Goal: Transaction & Acquisition: Download file/media

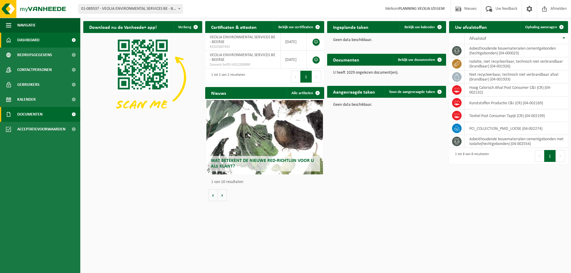
click at [42, 114] on span "Documenten" at bounding box center [29, 114] width 25 height 15
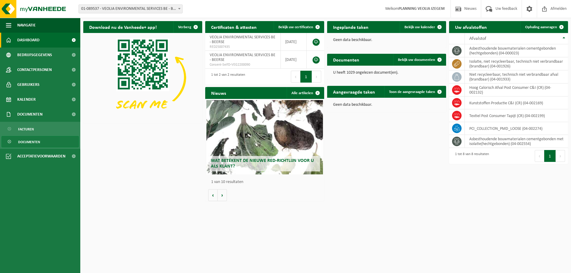
click at [41, 142] on link "Documenten" at bounding box center [39, 141] width 77 height 11
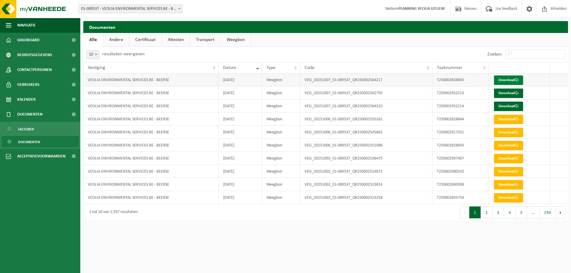
click at [508, 80] on link "Download" at bounding box center [508, 80] width 29 height 10
click at [508, 94] on link "Download" at bounding box center [508, 94] width 29 height 10
click at [508, 105] on link "Download" at bounding box center [508, 107] width 29 height 10
